Goal: Task Accomplishment & Management: Complete application form

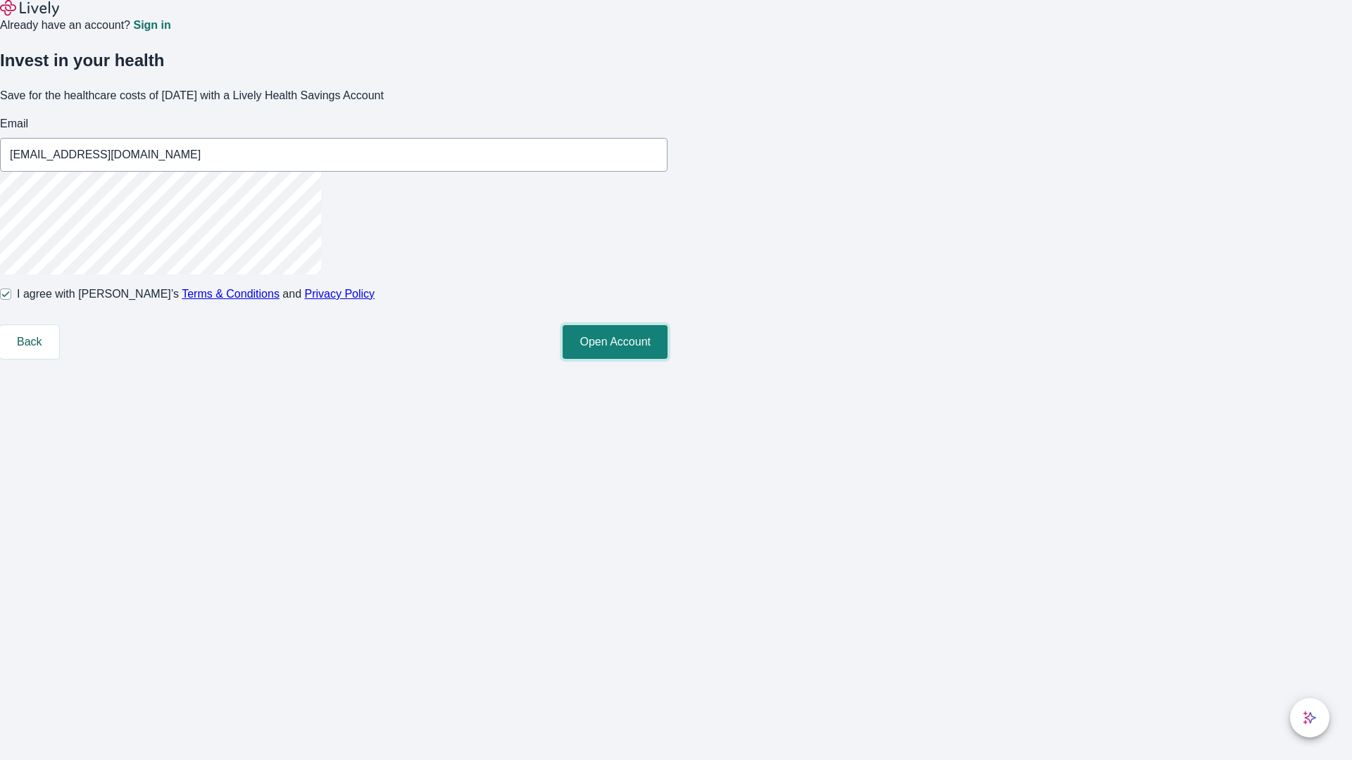
click at [667, 359] on button "Open Account" at bounding box center [615, 342] width 105 height 34
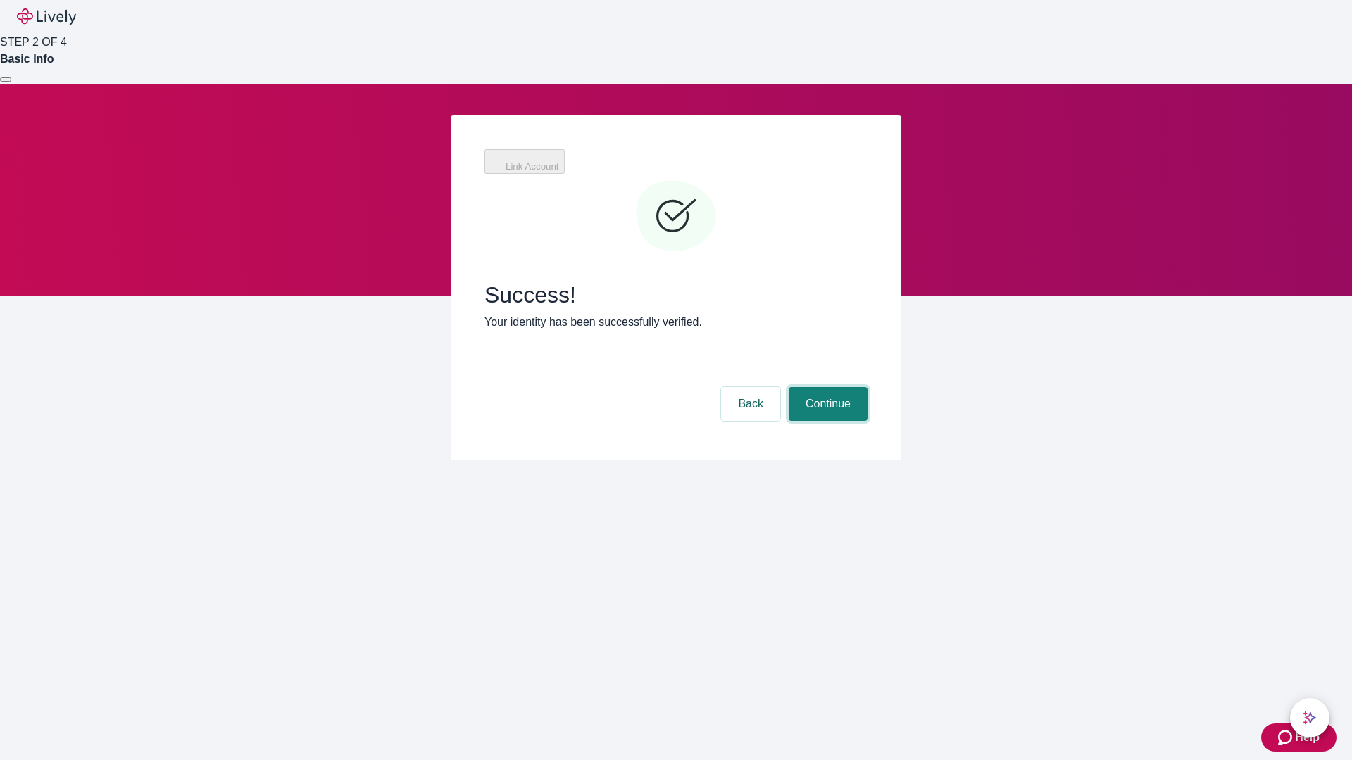
click at [826, 387] on button "Continue" at bounding box center [827, 404] width 79 height 34
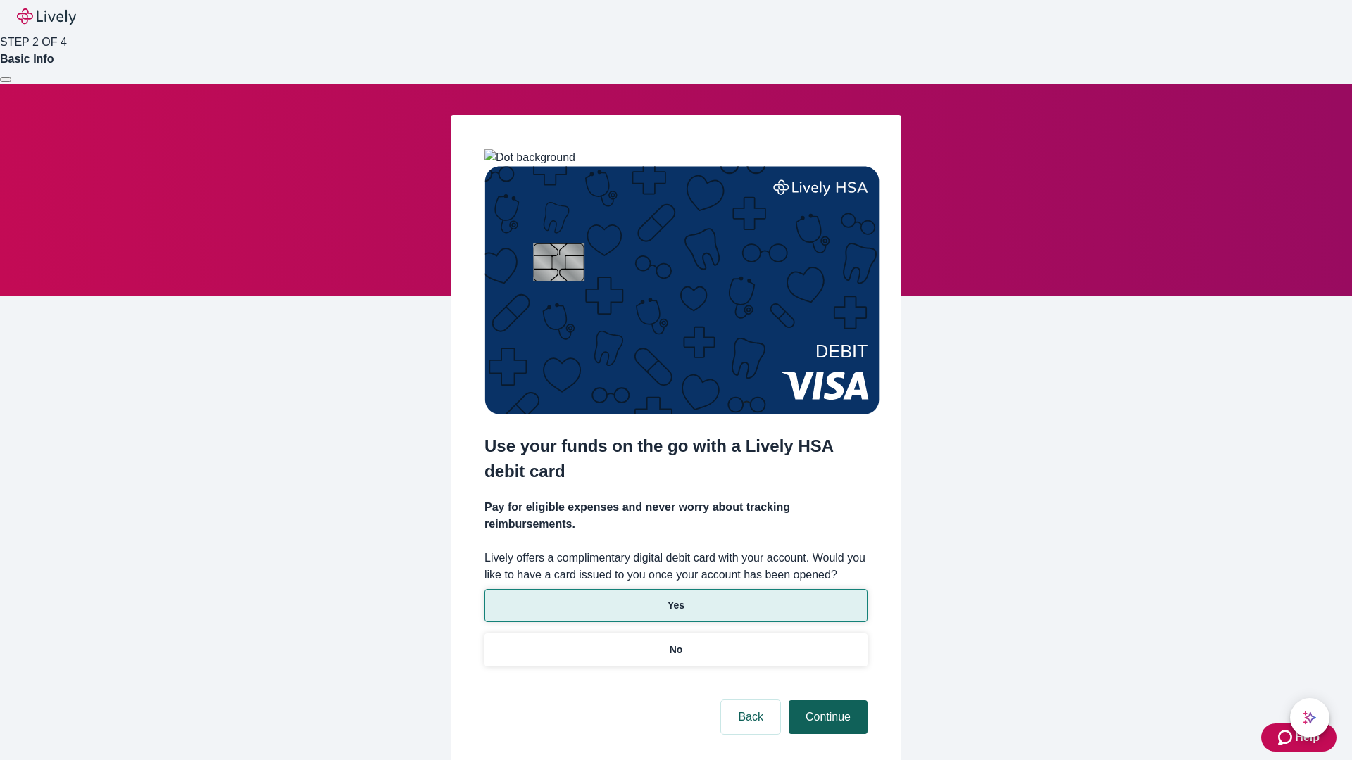
click at [675, 643] on p "No" at bounding box center [676, 650] width 13 height 15
click at [826, 700] on button "Continue" at bounding box center [827, 717] width 79 height 34
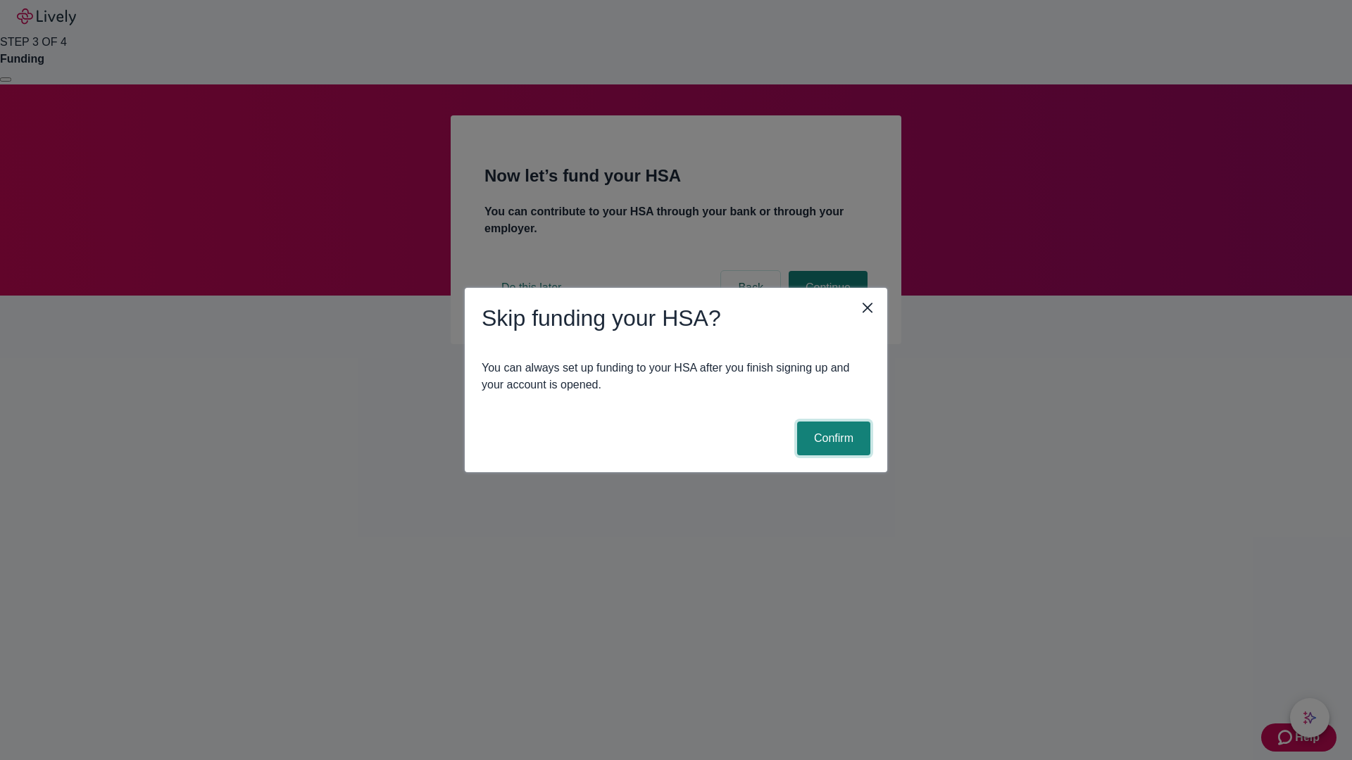
click at [831, 439] on button "Confirm" at bounding box center [833, 439] width 73 height 34
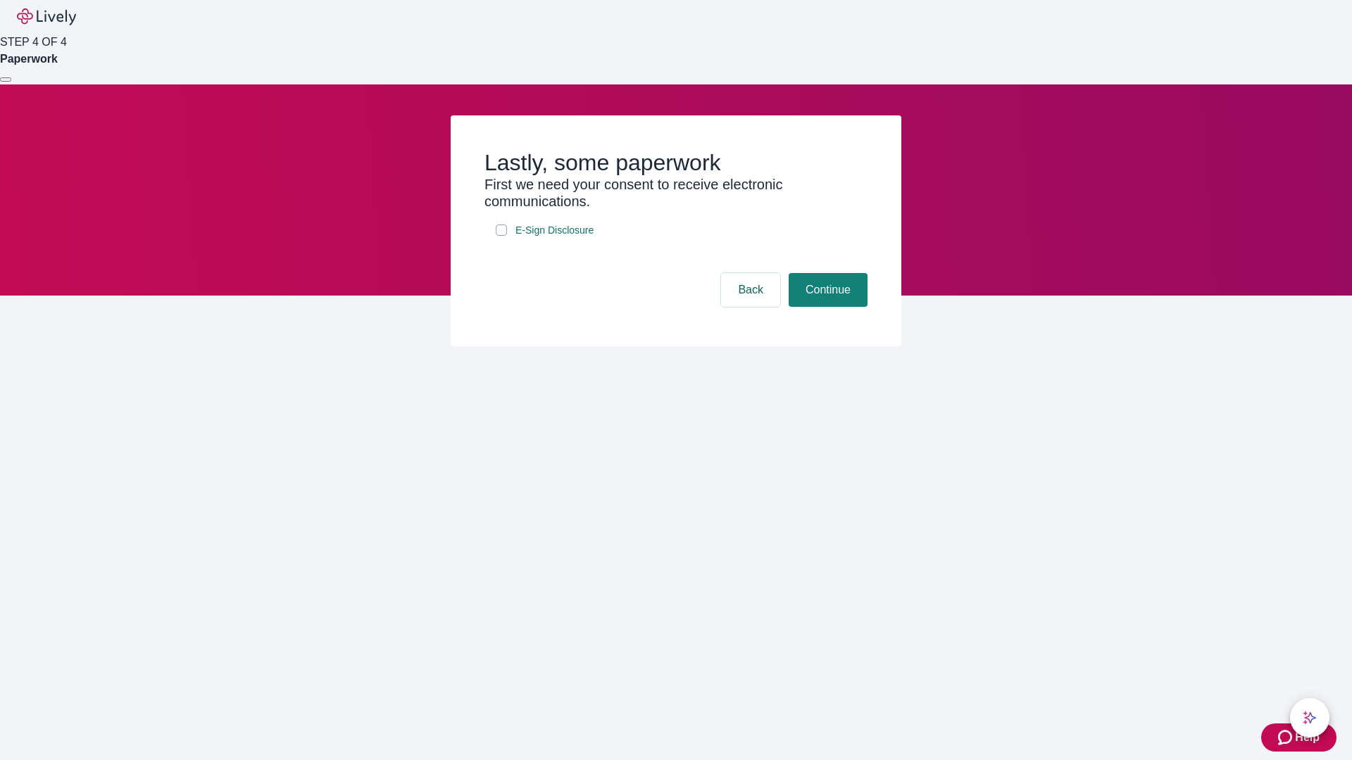
click at [501, 236] on input "E-Sign Disclosure" at bounding box center [501, 230] width 11 height 11
checkbox input "true"
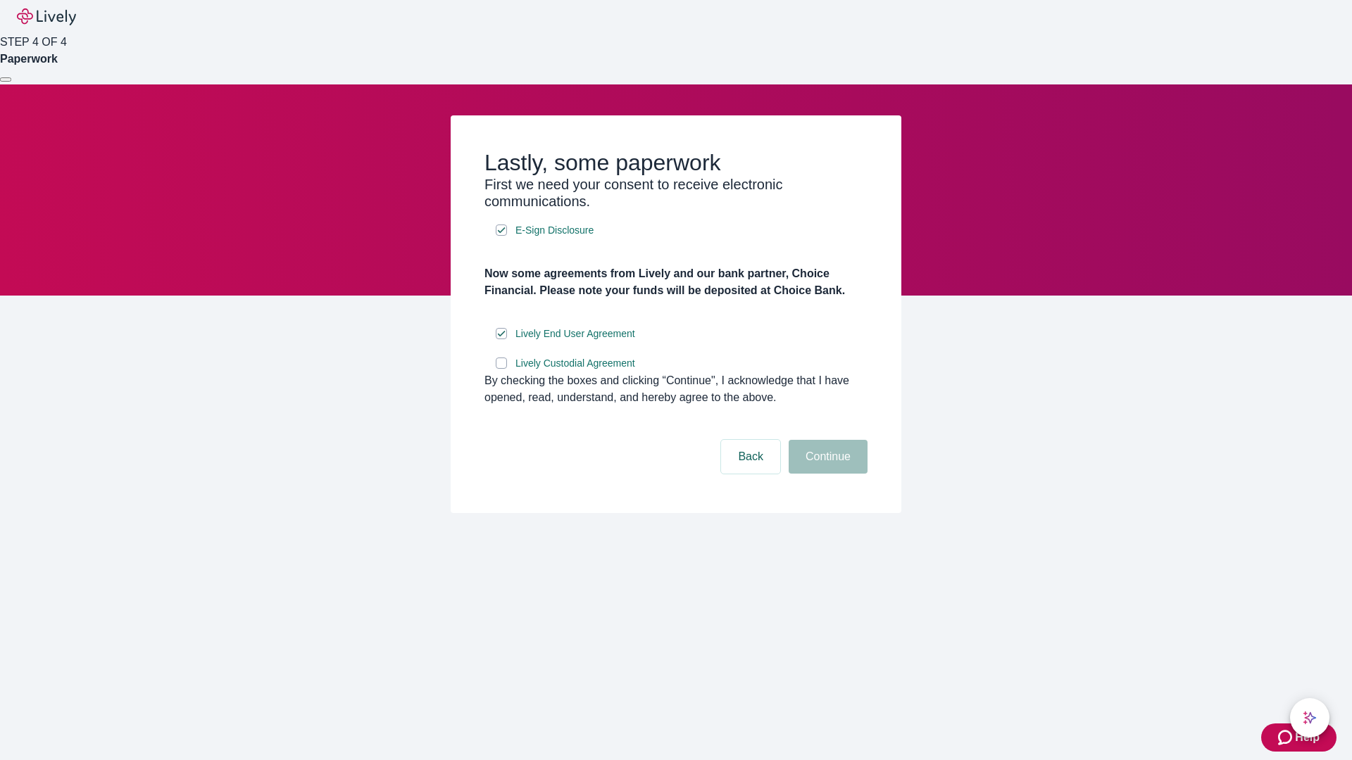
click at [501, 369] on input "Lively Custodial Agreement" at bounding box center [501, 363] width 11 height 11
checkbox input "true"
click at [826, 474] on button "Continue" at bounding box center [827, 457] width 79 height 34
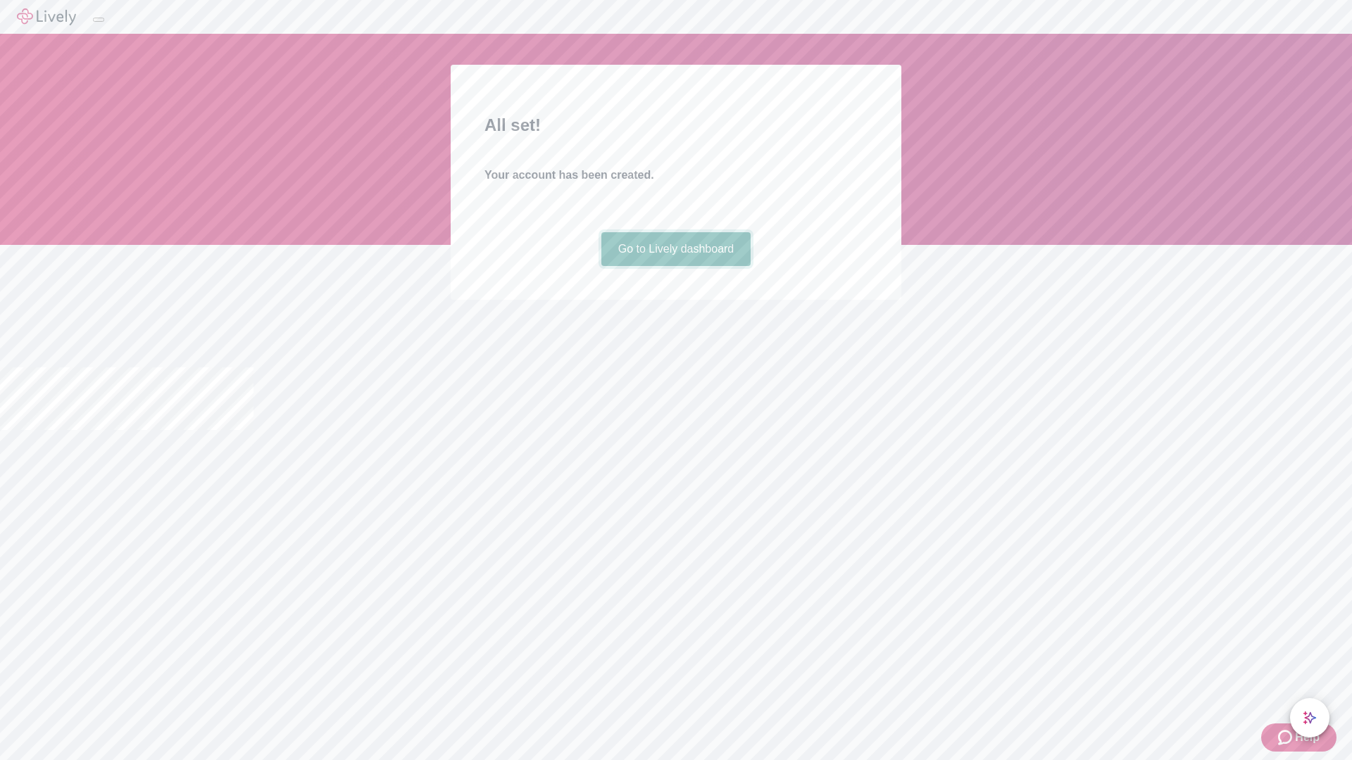
click at [675, 266] on link "Go to Lively dashboard" at bounding box center [676, 249] width 150 height 34
